Goal: Task Accomplishment & Management: Use online tool/utility

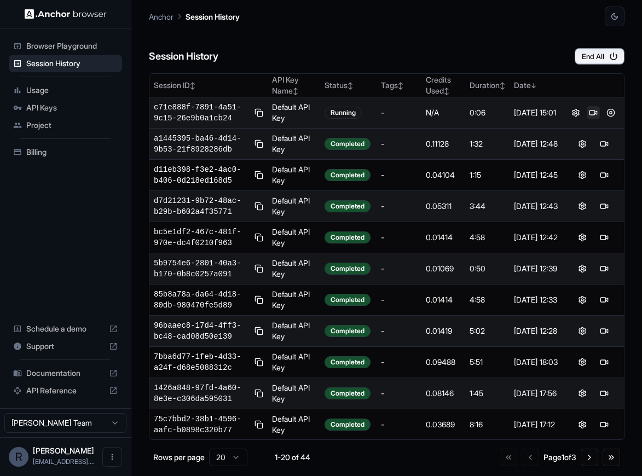
click at [588, 112] on button at bounding box center [593, 112] width 13 height 13
click at [608, 113] on button at bounding box center [611, 112] width 13 height 13
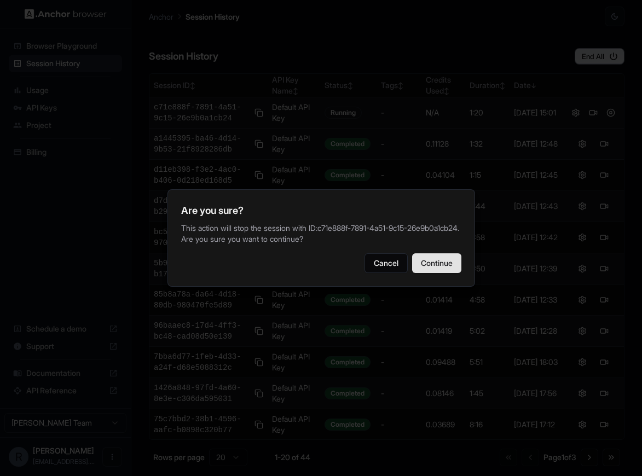
click at [439, 271] on button "Continue" at bounding box center [436, 264] width 49 height 20
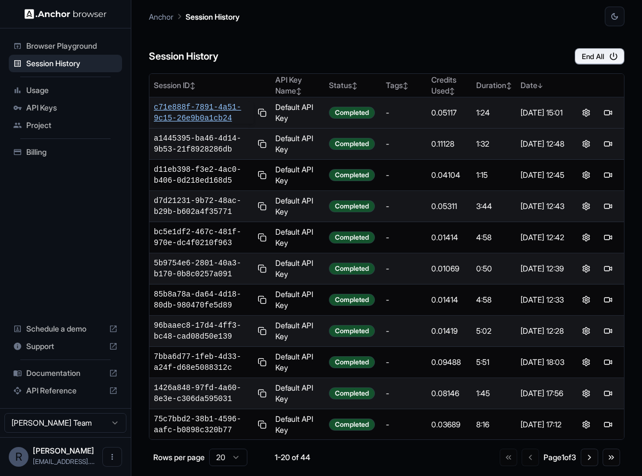
click at [208, 105] on span "c71e888f-7891-4a51-9c15-26e9b0a1cb24" at bounding box center [204, 113] width 100 height 22
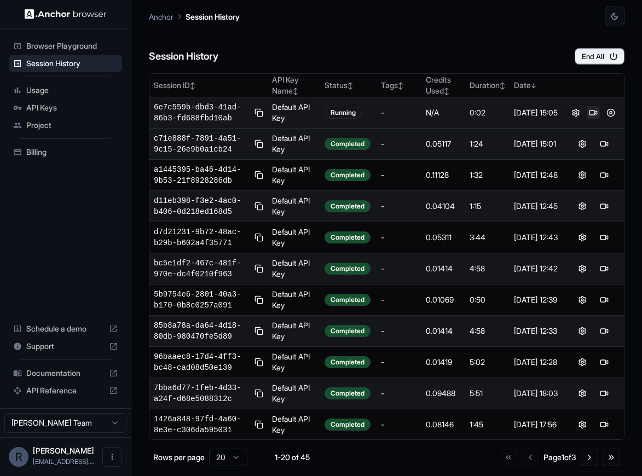
click at [591, 113] on button at bounding box center [593, 112] width 13 height 13
click at [606, 111] on button at bounding box center [611, 112] width 13 height 13
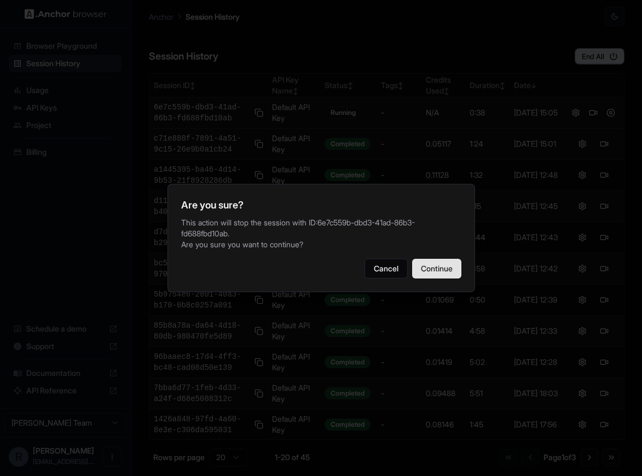
click at [437, 272] on button "Continue" at bounding box center [436, 269] width 49 height 20
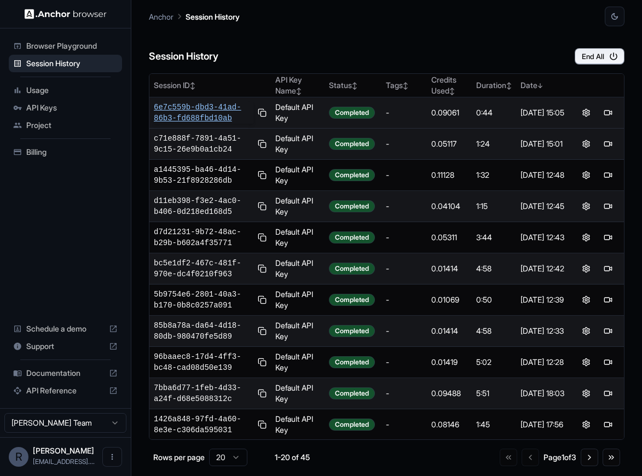
click at [205, 107] on span "6e7c559b-dbd3-41ad-86b3-fd688fbd10ab" at bounding box center [204, 113] width 100 height 22
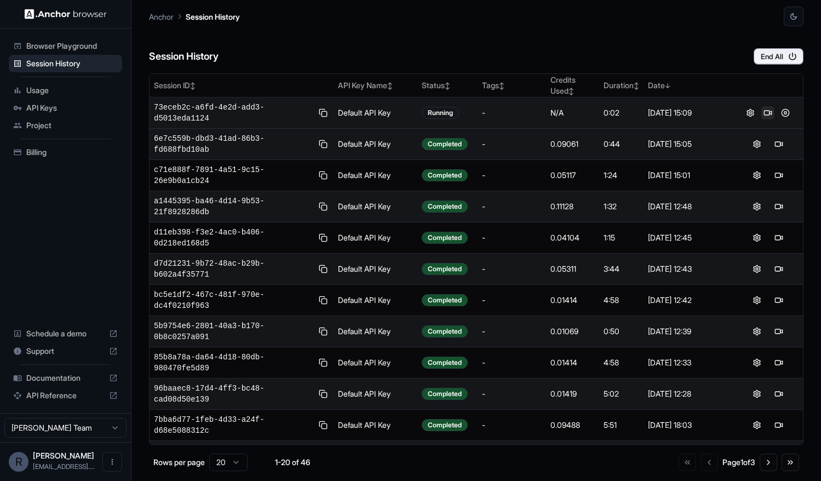
click at [642, 113] on button at bounding box center [767, 112] width 13 height 13
click at [642, 112] on button at bounding box center [785, 112] width 13 height 13
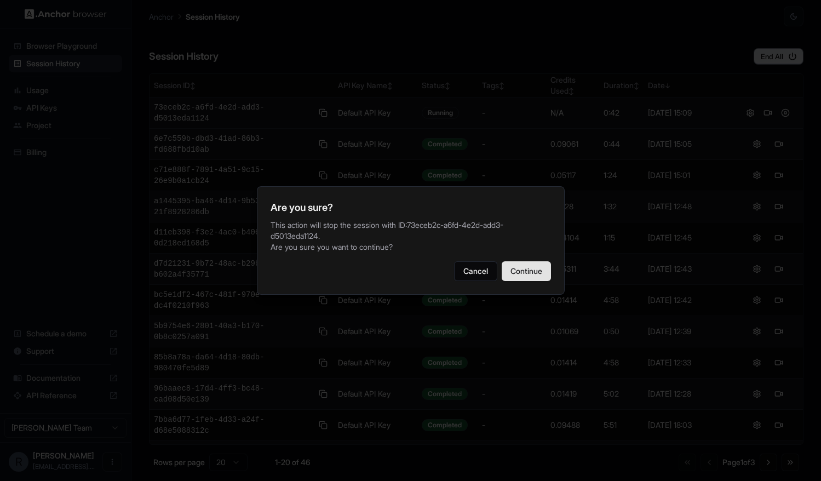
click at [524, 272] on button "Continue" at bounding box center [526, 271] width 49 height 20
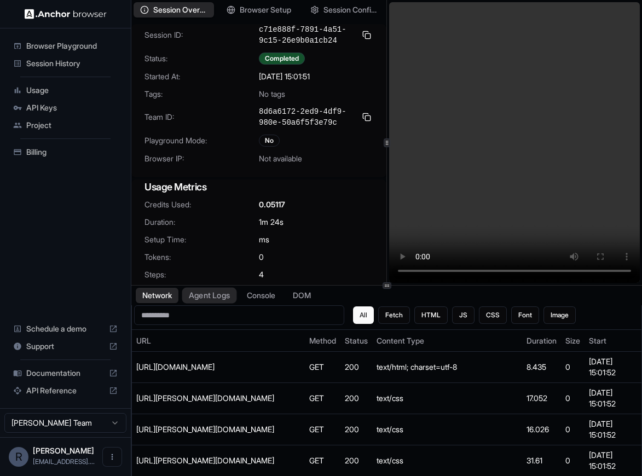
click at [199, 289] on button "Agent Logs" at bounding box center [209, 296] width 55 height 16
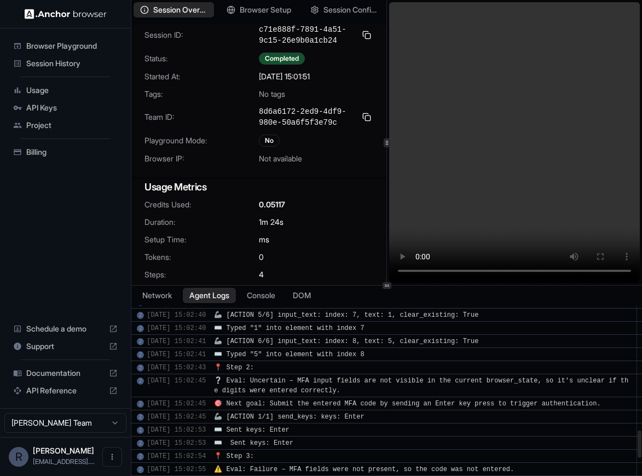
scroll to position [876, 0]
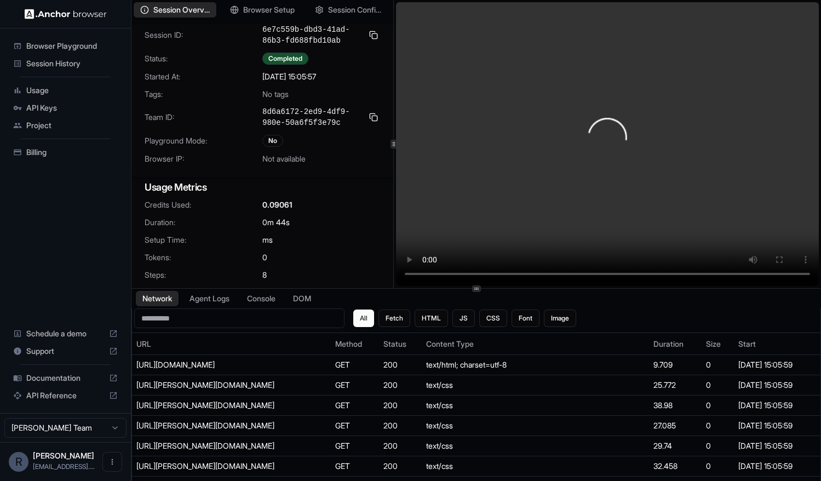
click at [392, 144] on div at bounding box center [393, 144] width 7 height 9
click at [206, 300] on button "Agent Logs" at bounding box center [209, 299] width 55 height 16
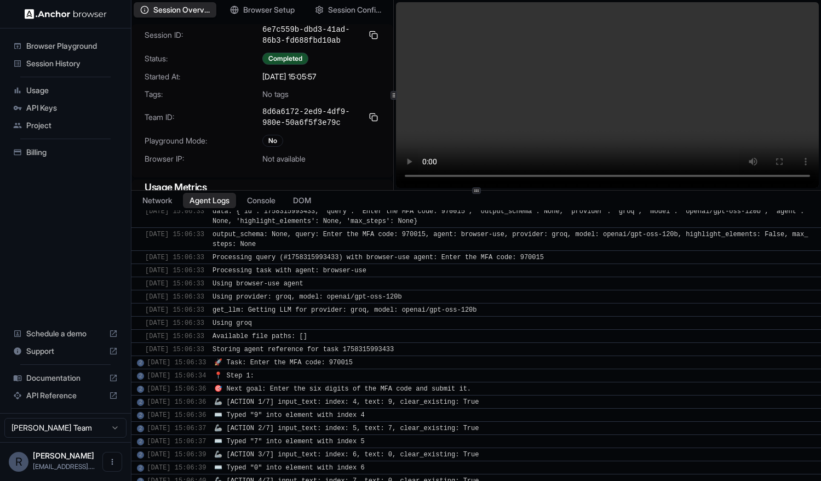
scroll to position [870, 0]
click at [343, 188] on div "Session Overview Browser Setup Session Configuration Session ID: 6e7c559b-dbd3-…" at bounding box center [475, 240] width 689 height 481
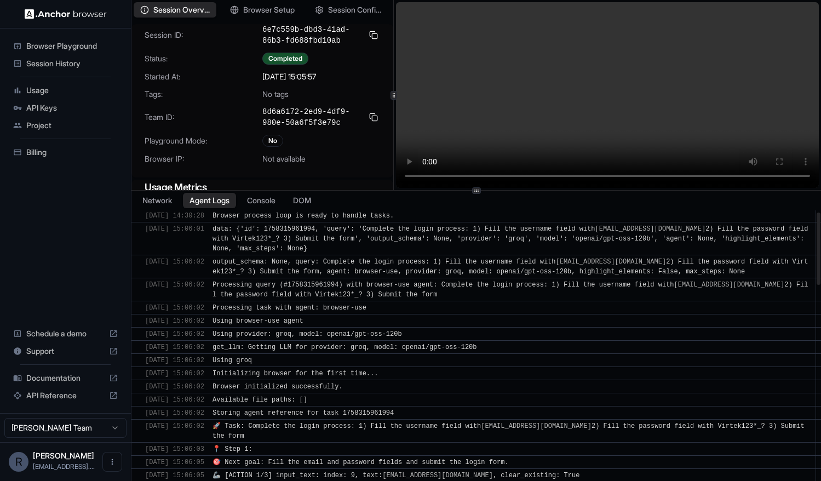
scroll to position [0, 0]
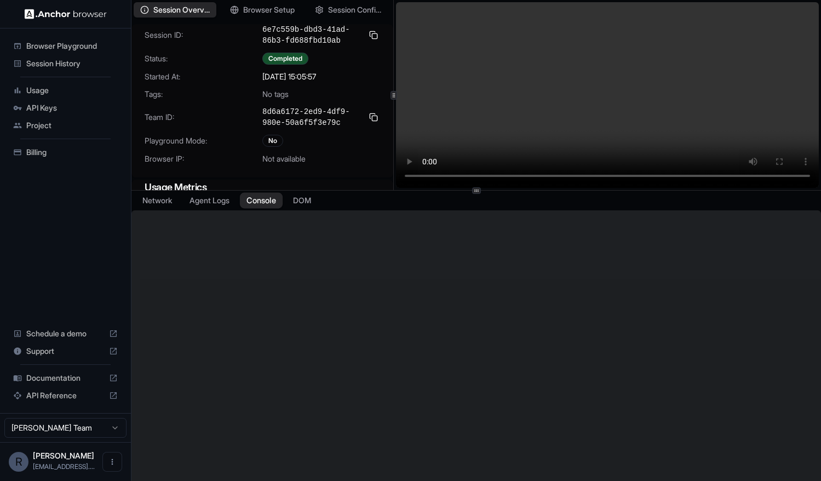
click at [271, 199] on button "Console" at bounding box center [261, 201] width 43 height 16
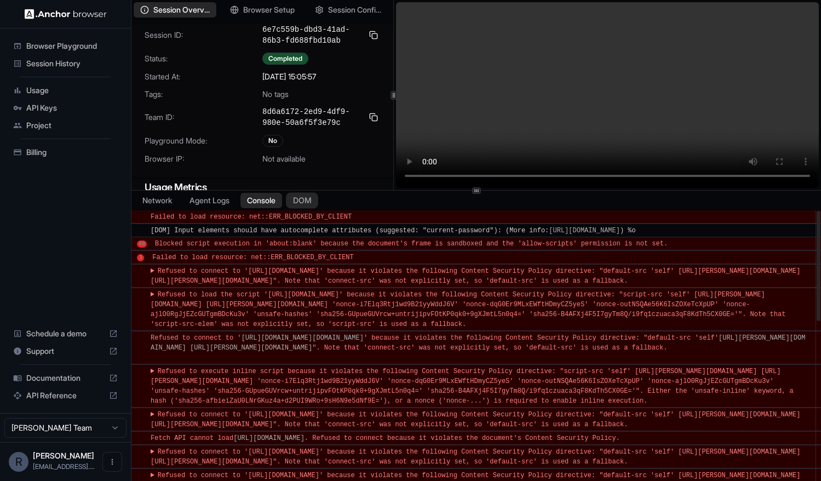
click at [309, 200] on button "DOM" at bounding box center [302, 201] width 32 height 16
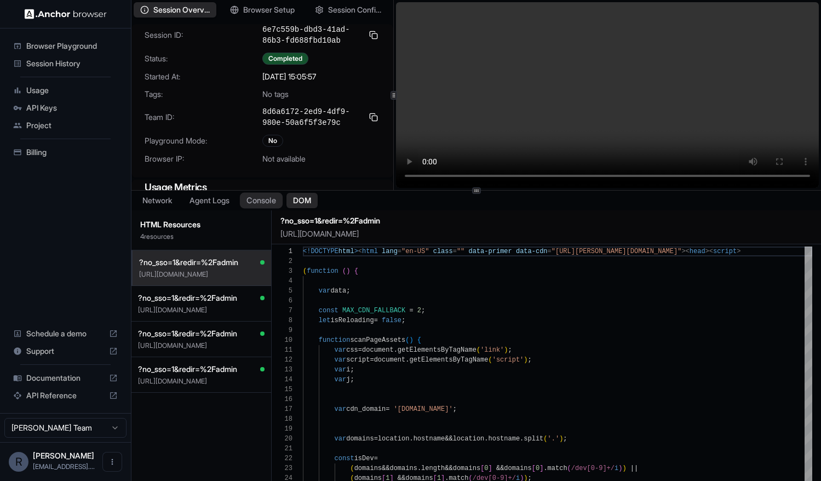
click at [255, 200] on button "Console" at bounding box center [261, 201] width 43 height 16
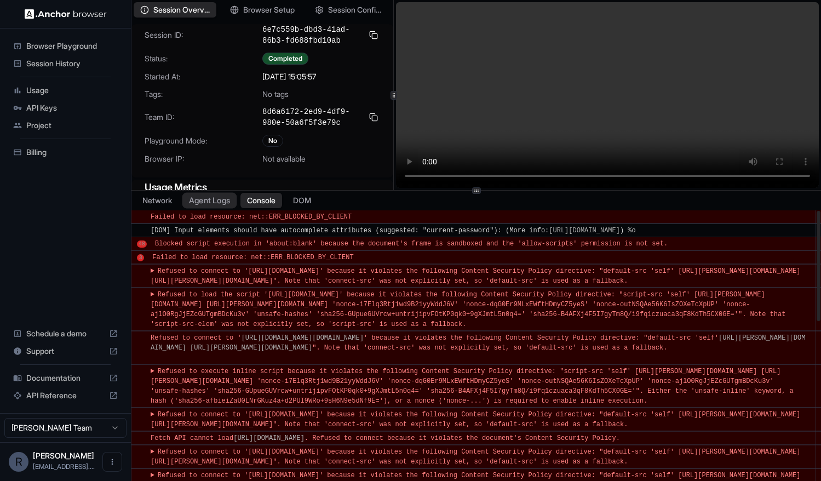
click at [213, 200] on button "Agent Logs" at bounding box center [209, 201] width 55 height 16
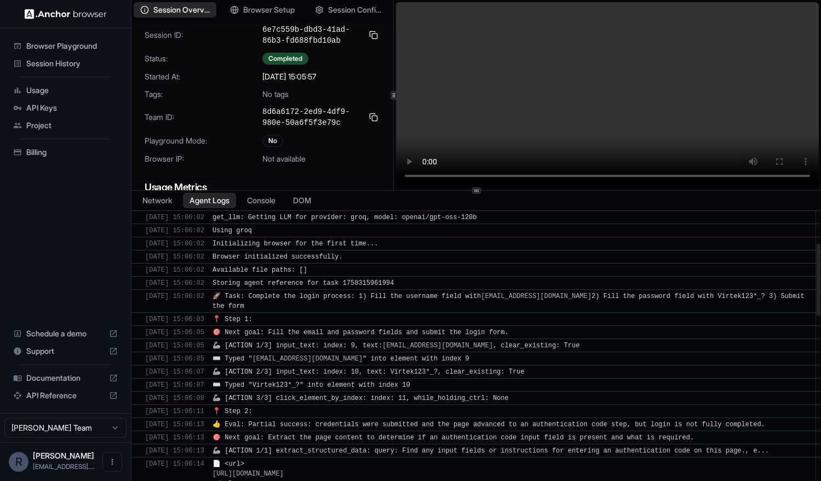
scroll to position [131, 0]
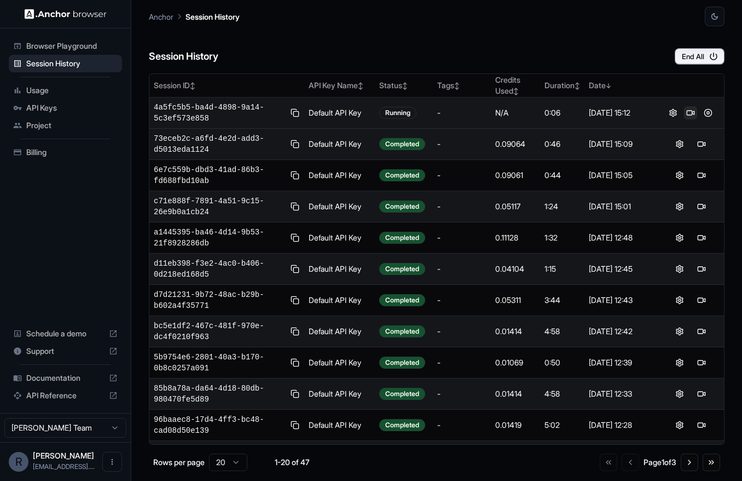
click at [688, 113] on button at bounding box center [690, 112] width 13 height 13
click at [706, 145] on button at bounding box center [708, 143] width 13 height 13
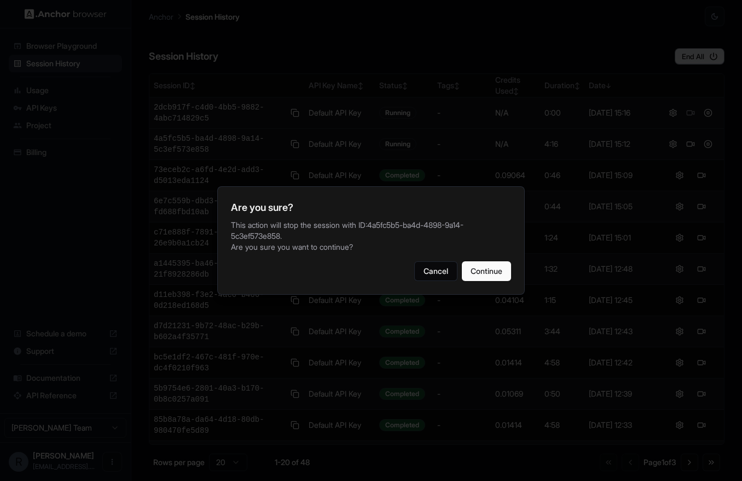
drag, startPoint x: 499, startPoint y: 273, endPoint x: 606, endPoint y: 188, distance: 136.4
click at [499, 272] on button "Continue" at bounding box center [486, 271] width 49 height 20
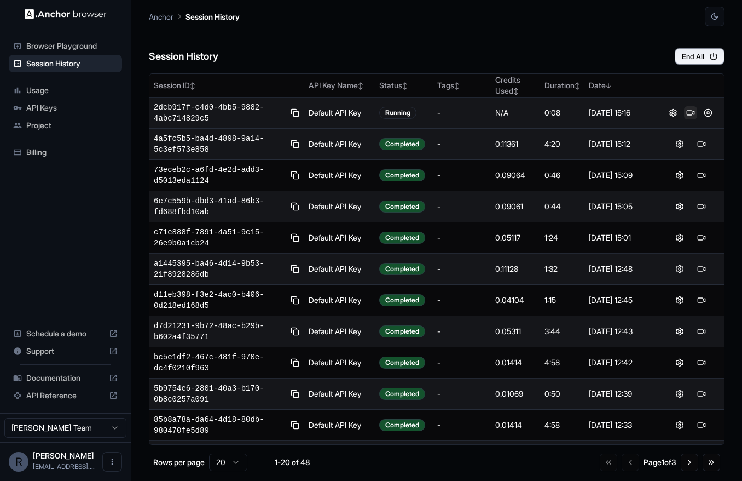
click at [686, 114] on button at bounding box center [690, 112] width 13 height 13
click at [702, 142] on button at bounding box center [708, 143] width 13 height 13
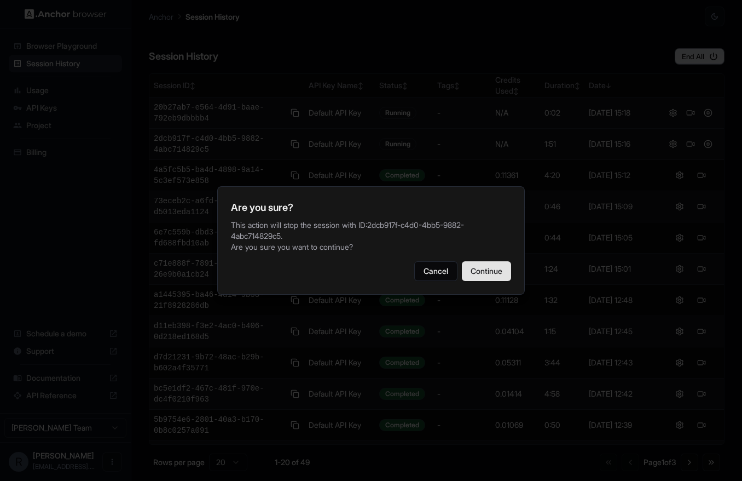
click at [490, 277] on button "Continue" at bounding box center [486, 271] width 49 height 20
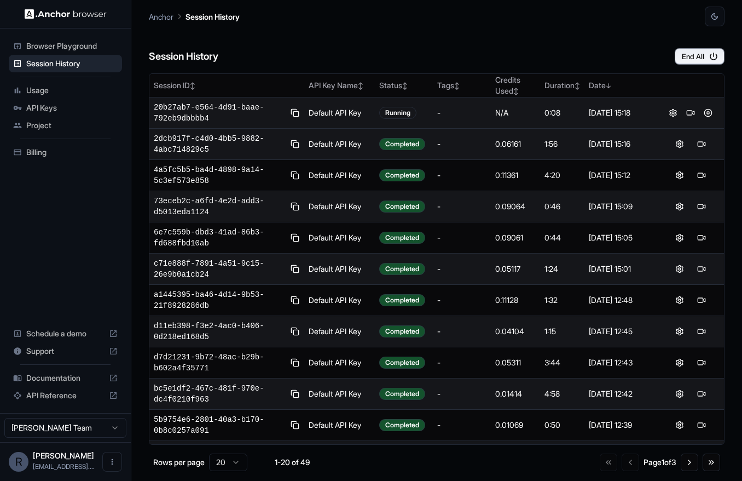
click at [688, 113] on button at bounding box center [690, 112] width 13 height 13
click at [705, 112] on button at bounding box center [708, 112] width 13 height 13
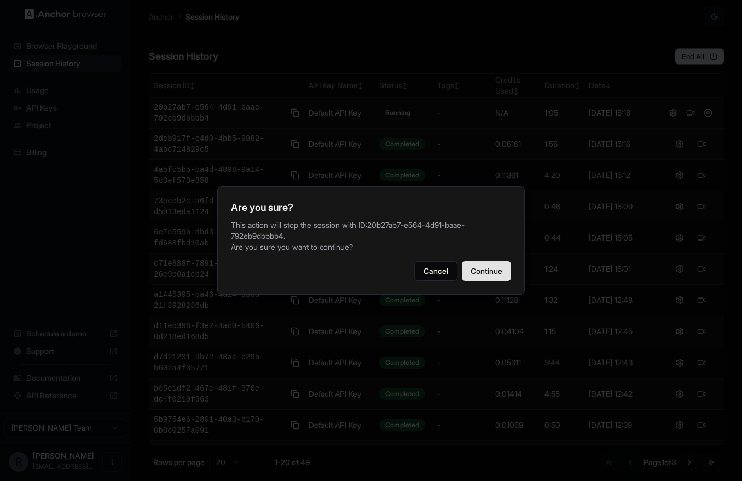
click at [494, 273] on button "Continue" at bounding box center [486, 271] width 49 height 20
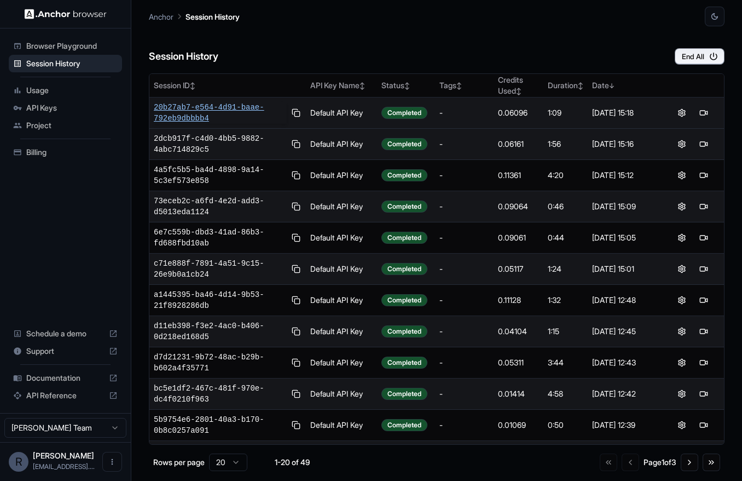
click at [218, 107] on span "20b27ab7-e564-4d91-baae-792eb9dbbbb4" at bounding box center [220, 113] width 133 height 22
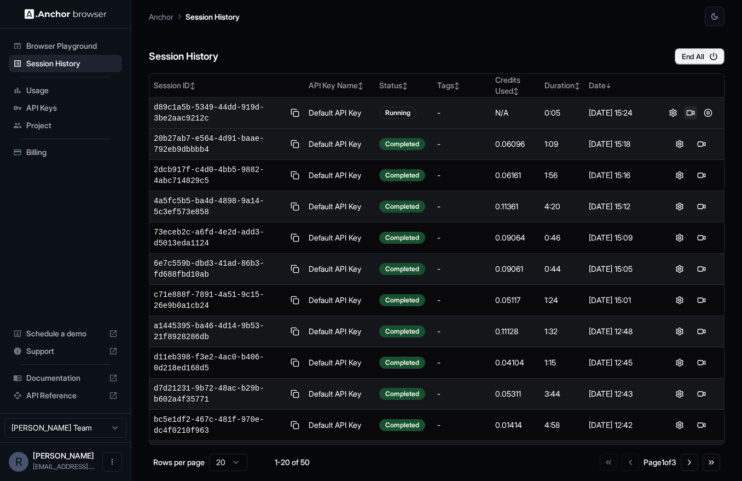
click at [686, 112] on button at bounding box center [690, 112] width 13 height 13
click at [706, 143] on button at bounding box center [708, 143] width 13 height 13
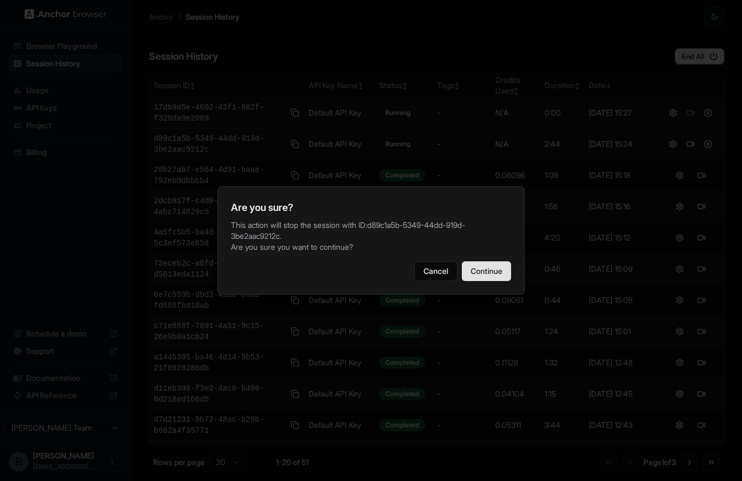
click at [497, 276] on button "Continue" at bounding box center [486, 271] width 49 height 20
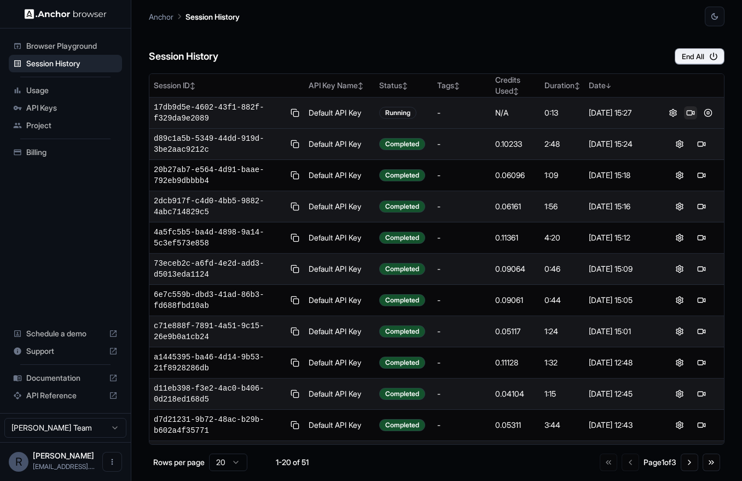
click at [687, 111] on button at bounding box center [690, 112] width 13 height 13
click at [704, 113] on button at bounding box center [708, 112] width 13 height 13
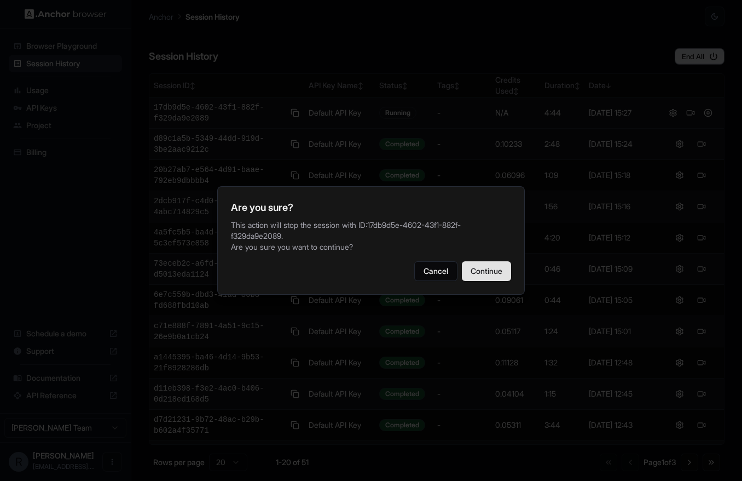
click at [485, 266] on button "Continue" at bounding box center [486, 271] width 49 height 20
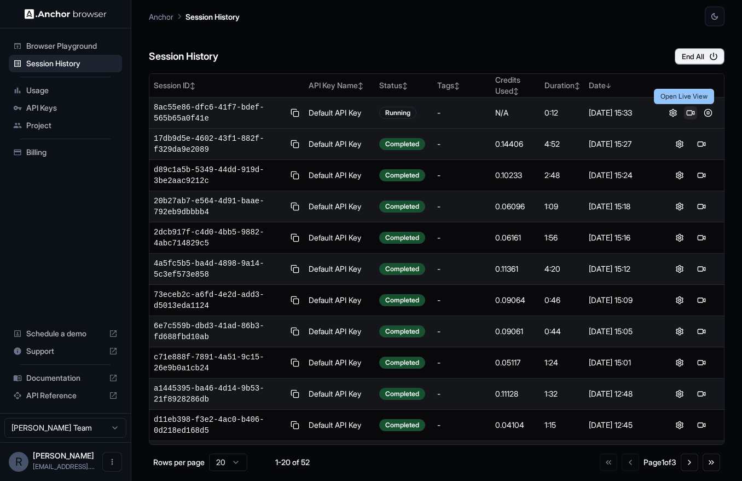
click at [686, 111] on button at bounding box center [690, 112] width 13 height 13
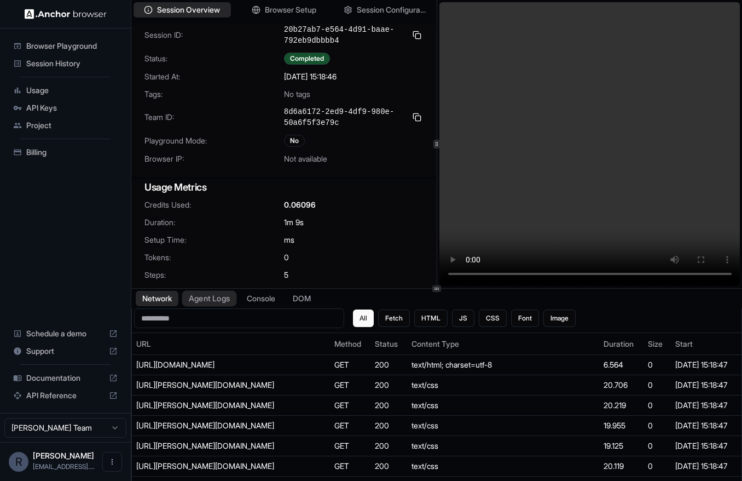
click at [218, 301] on button "Agent Logs" at bounding box center [209, 299] width 55 height 16
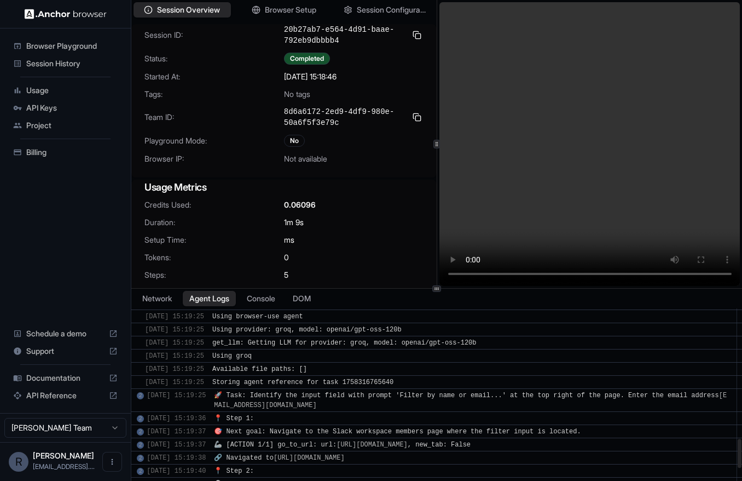
scroll to position [862, 0]
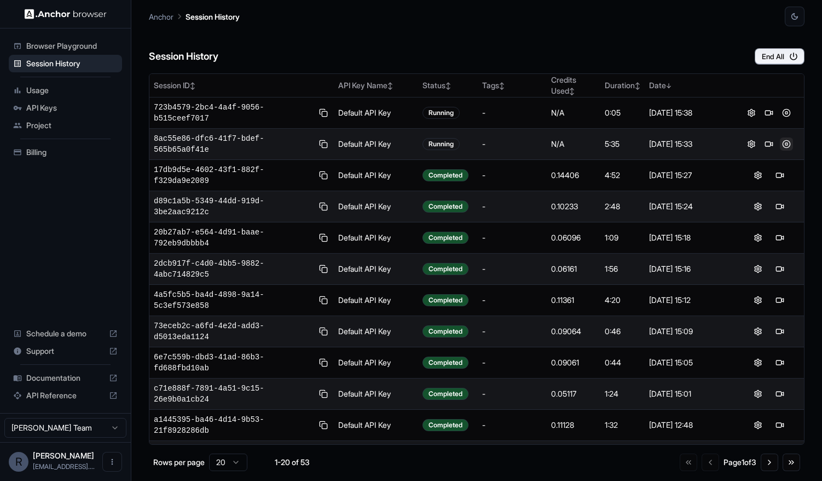
click at [784, 145] on button at bounding box center [786, 143] width 13 height 13
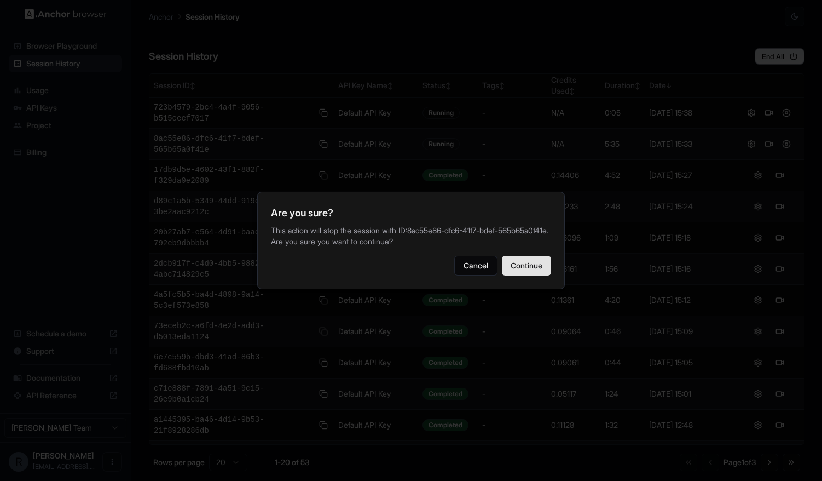
click at [528, 274] on button "Continue" at bounding box center [526, 266] width 49 height 20
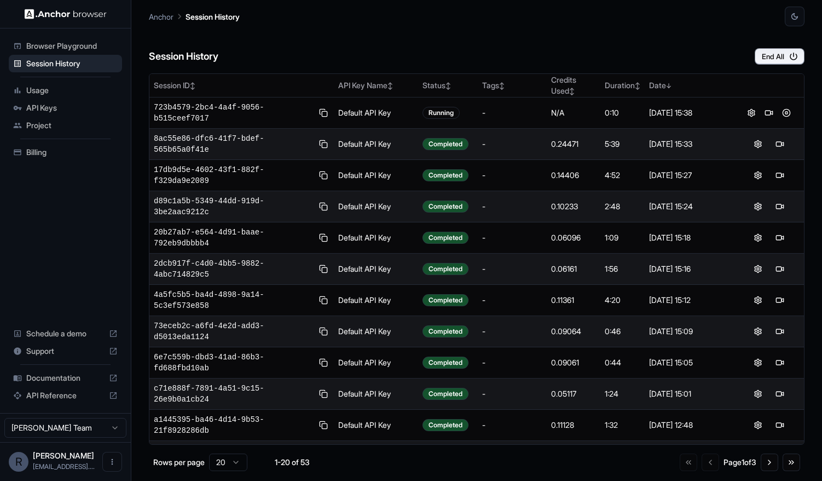
click at [764, 112] on button at bounding box center [769, 112] width 13 height 13
